Goal: Task Accomplishment & Management: Manage account settings

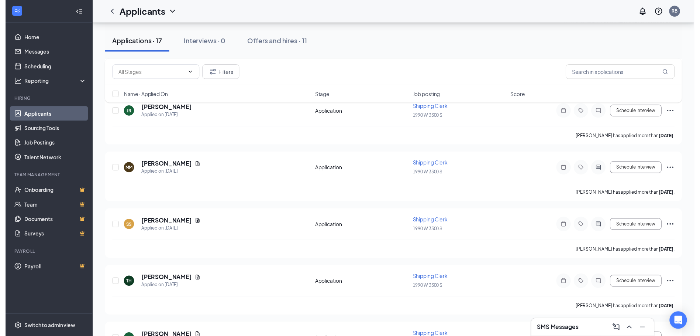
scroll to position [295, 0]
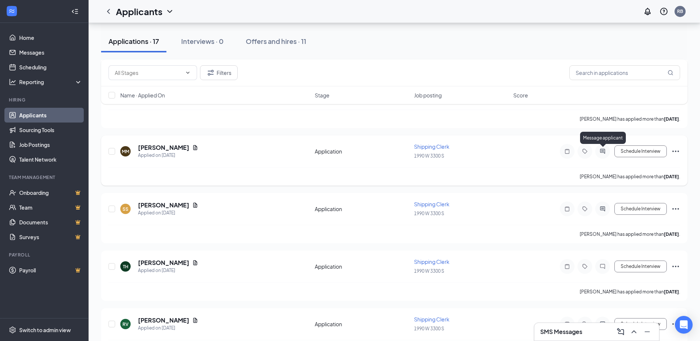
click at [604, 151] on icon "ActiveChat" at bounding box center [602, 151] width 5 height 5
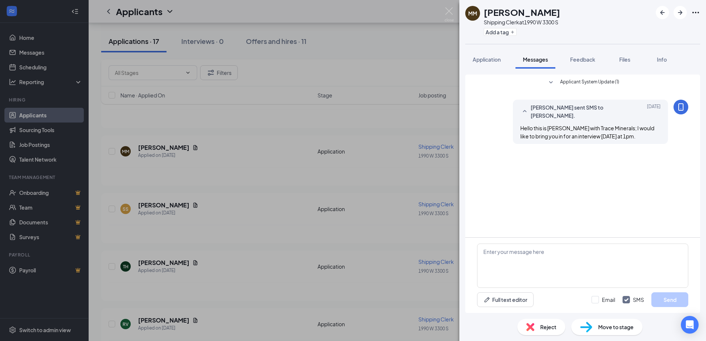
click at [448, 6] on div "MM [PERSON_NAME] Shipping Clerk at 1990 W 3300 S Add a tag Application Messages…" at bounding box center [353, 170] width 706 height 341
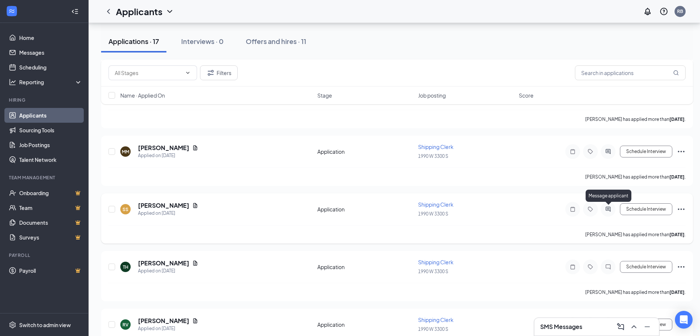
click at [608, 210] on icon "ActiveChat" at bounding box center [608, 209] width 9 height 6
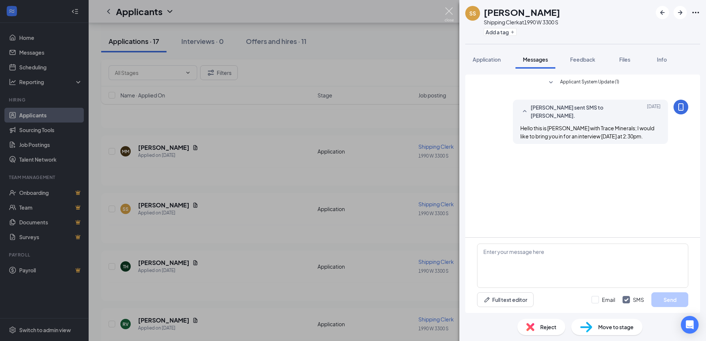
click at [448, 9] on img at bounding box center [448, 14] width 9 height 14
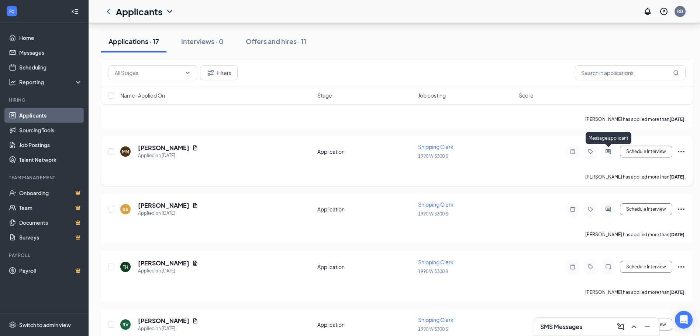
click at [608, 149] on icon "ActiveChat" at bounding box center [608, 151] width 5 height 5
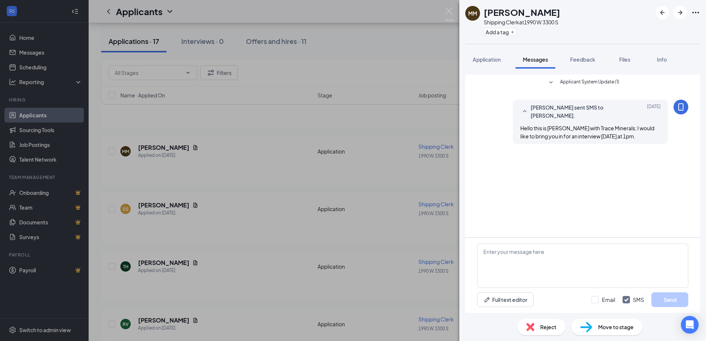
click at [540, 324] on span "Reject" at bounding box center [548, 327] width 16 height 8
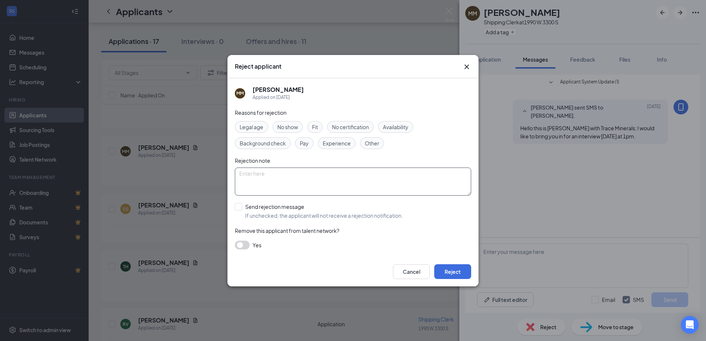
click at [253, 178] on textarea at bounding box center [353, 182] width 236 height 28
click at [367, 139] on span "Other" at bounding box center [372, 143] width 14 height 8
click at [248, 174] on textarea at bounding box center [353, 182] width 236 height 28
type textarea "No reply for interview"
click at [243, 245] on button "button" at bounding box center [242, 245] width 15 height 9
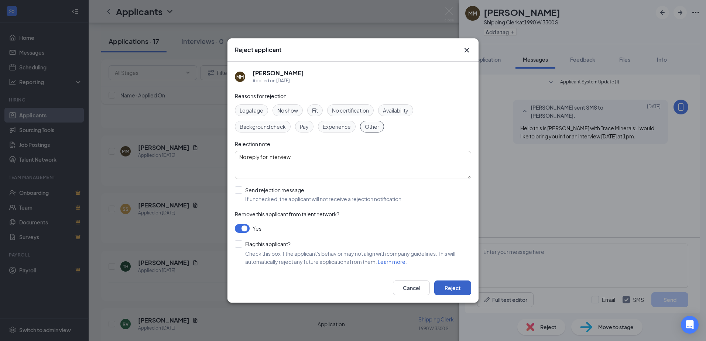
click at [456, 286] on button "Reject" at bounding box center [452, 288] width 37 height 15
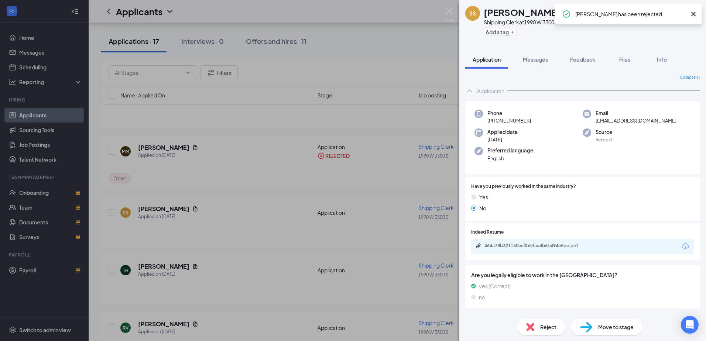
click at [447, 6] on div "SS [PERSON_NAME] Shipping Clerk at 1990 W 3300 S Add a tag Application Messages…" at bounding box center [353, 170] width 706 height 341
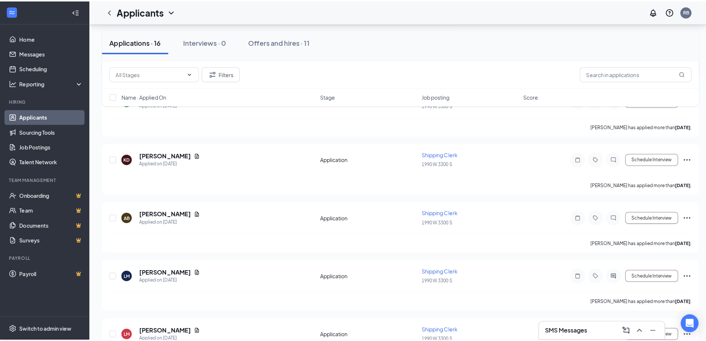
scroll to position [480, 0]
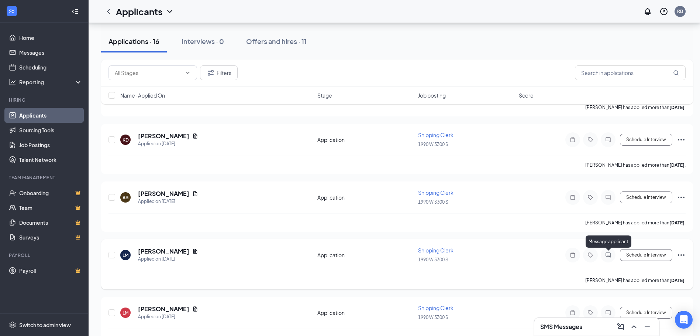
click at [605, 256] on icon "ActiveChat" at bounding box center [608, 255] width 9 height 6
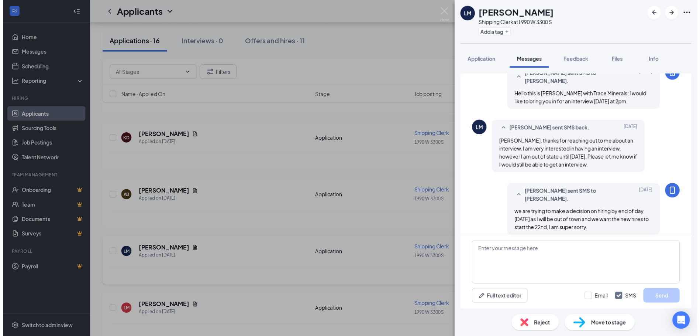
scroll to position [50, 0]
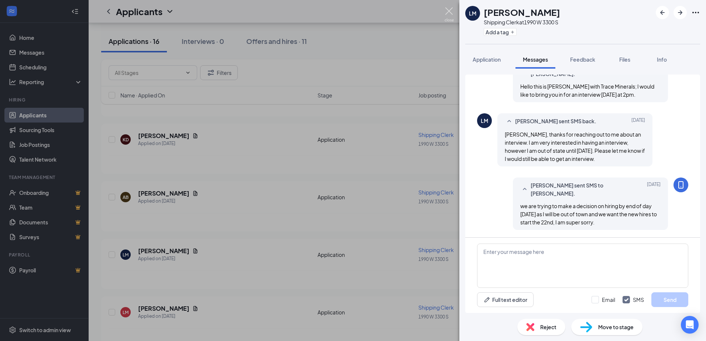
click at [447, 12] on img at bounding box center [448, 14] width 9 height 14
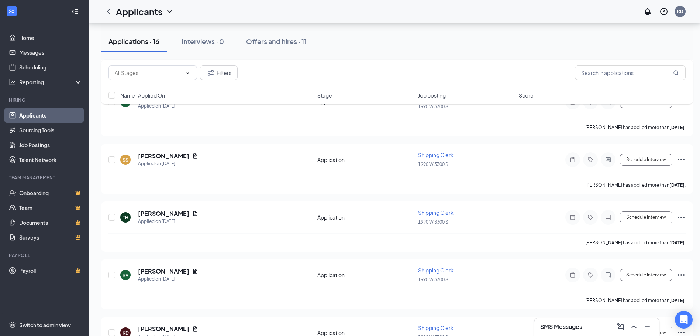
scroll to position [250, 0]
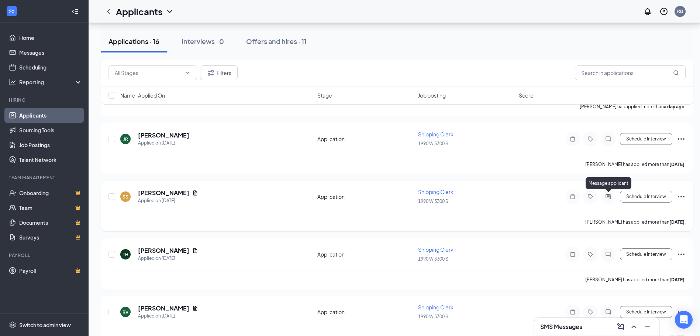
click at [607, 195] on icon "ActiveChat" at bounding box center [608, 196] width 9 height 6
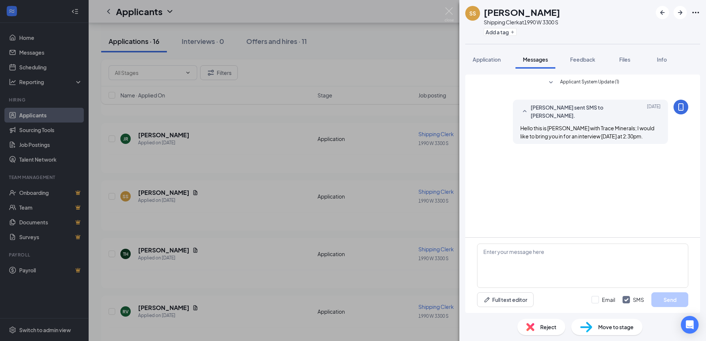
click at [548, 327] on span "Reject" at bounding box center [548, 327] width 16 height 8
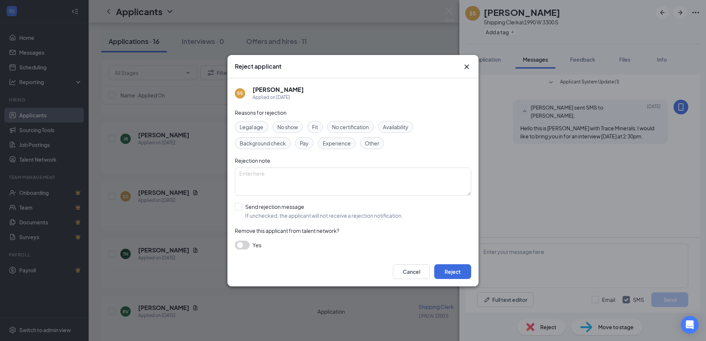
click at [372, 141] on span "Other" at bounding box center [372, 143] width 14 height 8
click at [246, 178] on textarea at bounding box center [353, 182] width 236 height 28
type textarea "no reply for interview"
click at [240, 244] on button "button" at bounding box center [242, 245] width 15 height 9
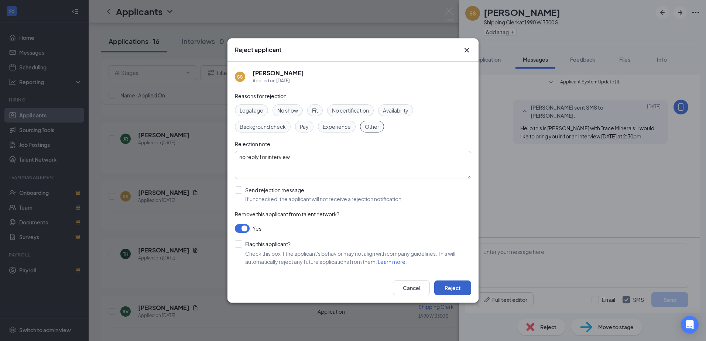
click at [447, 289] on button "Reject" at bounding box center [452, 288] width 37 height 15
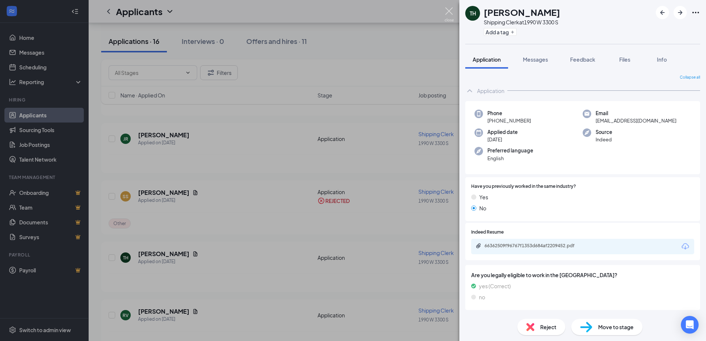
click at [448, 11] on img at bounding box center [448, 14] width 9 height 14
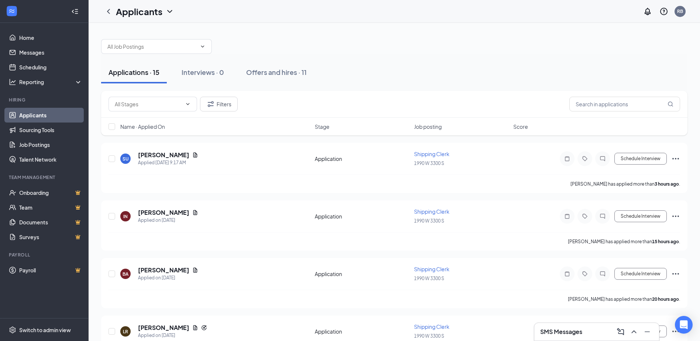
click at [426, 55] on div "Applications · 15 Interviews · 0 Offers and hires · 11" at bounding box center [394, 72] width 587 height 37
